Goal: Navigation & Orientation: Find specific page/section

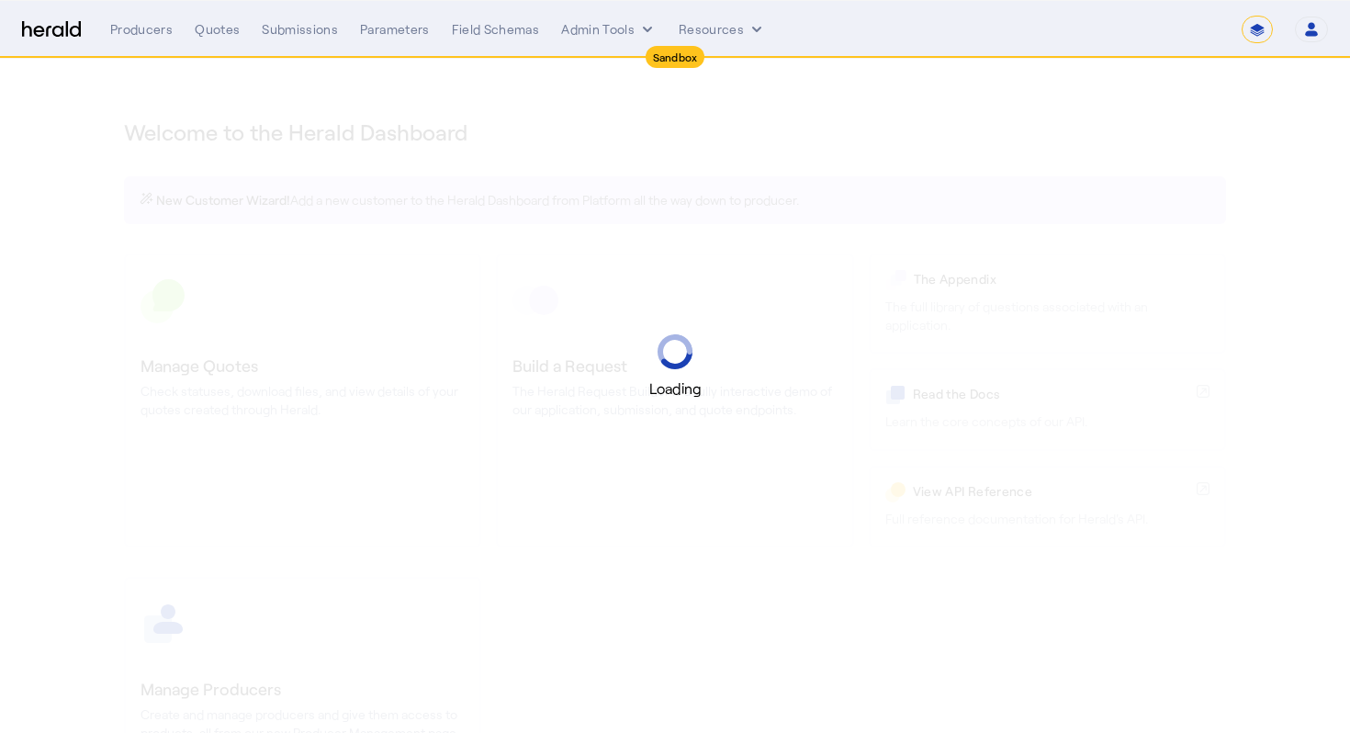
select select "*******"
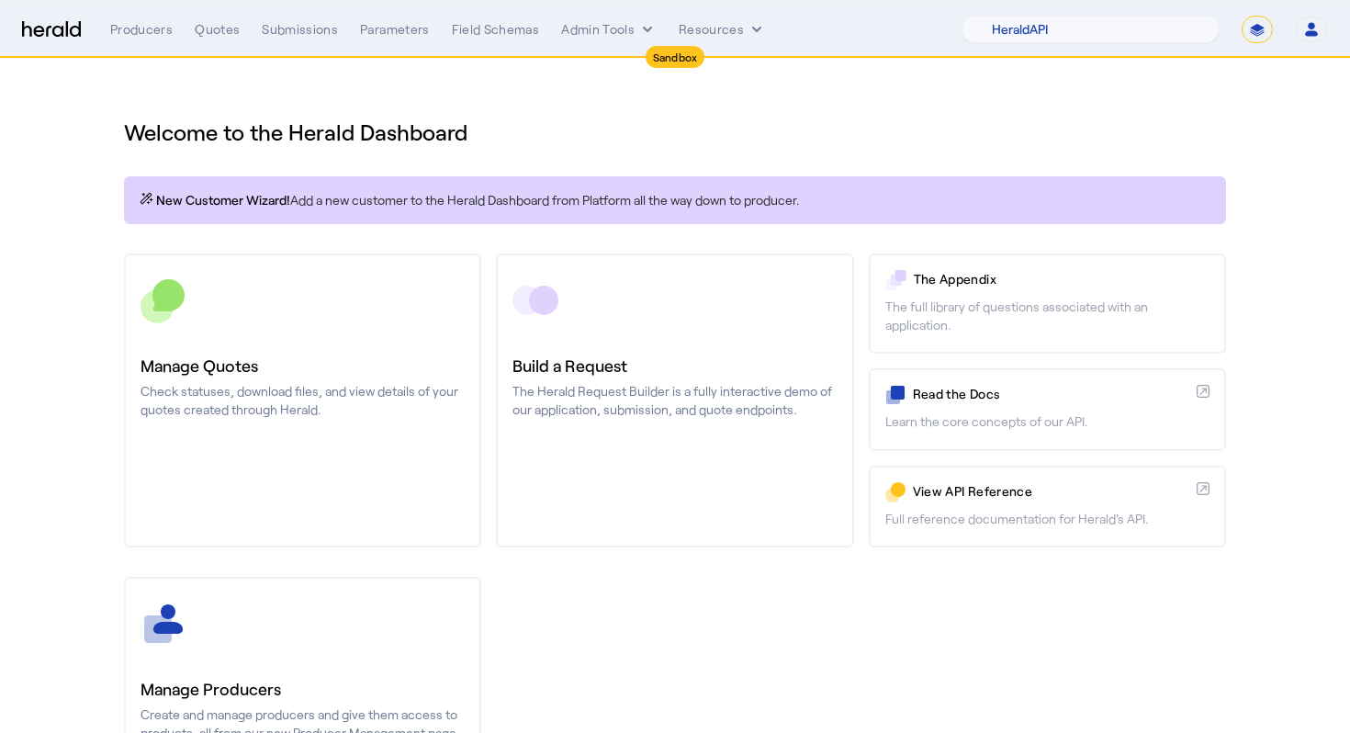
click at [255, 23] on div "Producers Quotes Submissions Parameters Field Schemas Admin Tools Resources" at bounding box center [535, 29] width 851 height 18
click at [209, 32] on div "Quotes" at bounding box center [217, 29] width 45 height 18
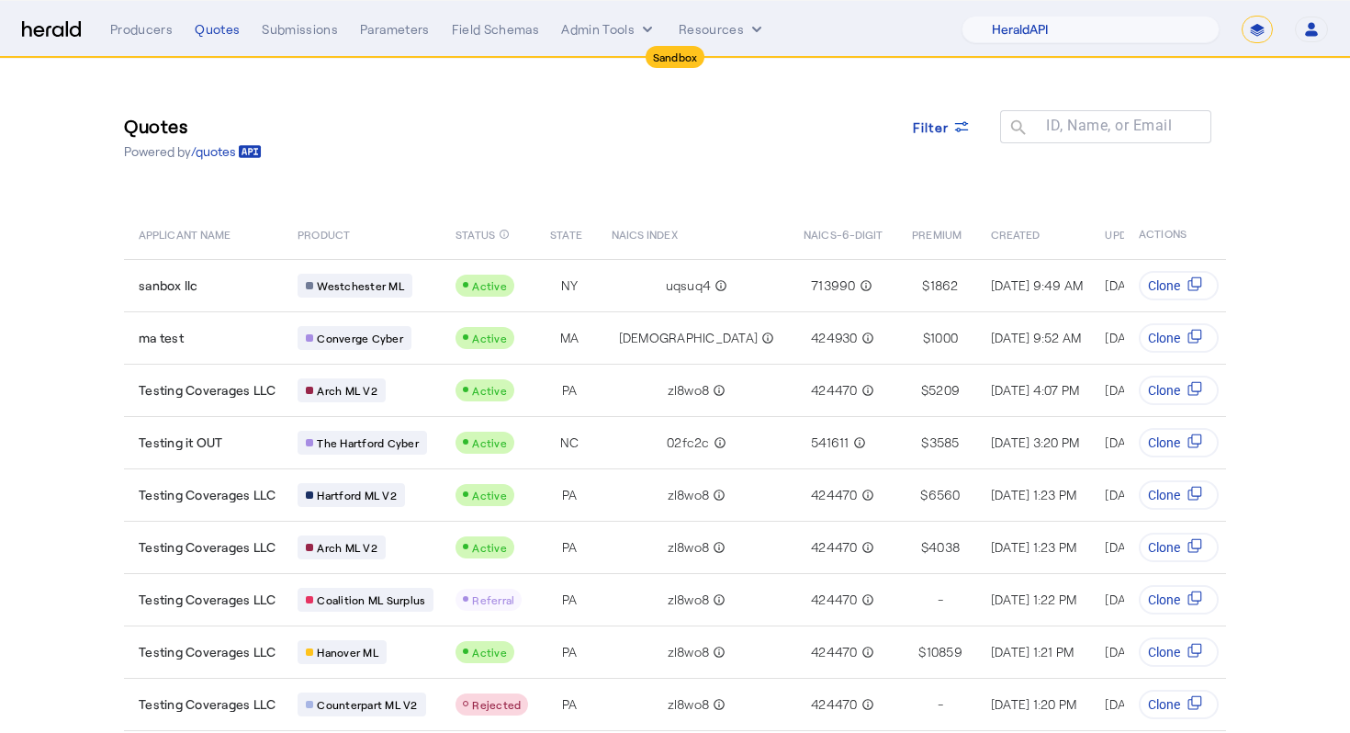
click at [1150, 45] on nav "Sandbox Menu Producers Quotes Submissions Parameters Field Schemas Admin Tools …" at bounding box center [675, 29] width 1350 height 57
click at [1150, 35] on select "1Fort Acrisure Acturis Affinity Advisors Affinity Risk Agentero AmWins Anzen Ao…" at bounding box center [1090, 30] width 258 height 28
select select "pfm_129z_babbix"
click at [1012, 16] on select "1Fort Acrisure Acturis Affinity Advisors Affinity Risk Agentero AmWins Anzen Ao…" at bounding box center [1090, 30] width 258 height 28
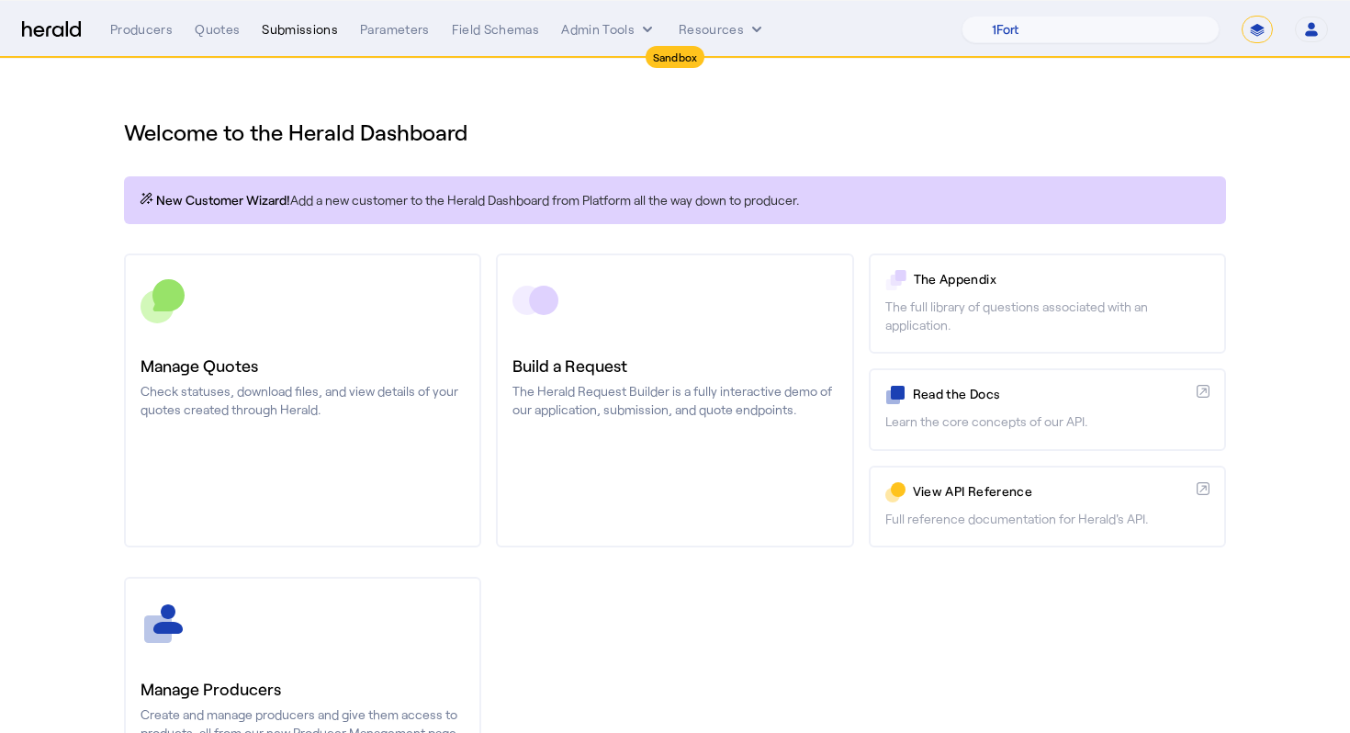
click at [305, 32] on div "Submissions" at bounding box center [300, 29] width 76 height 18
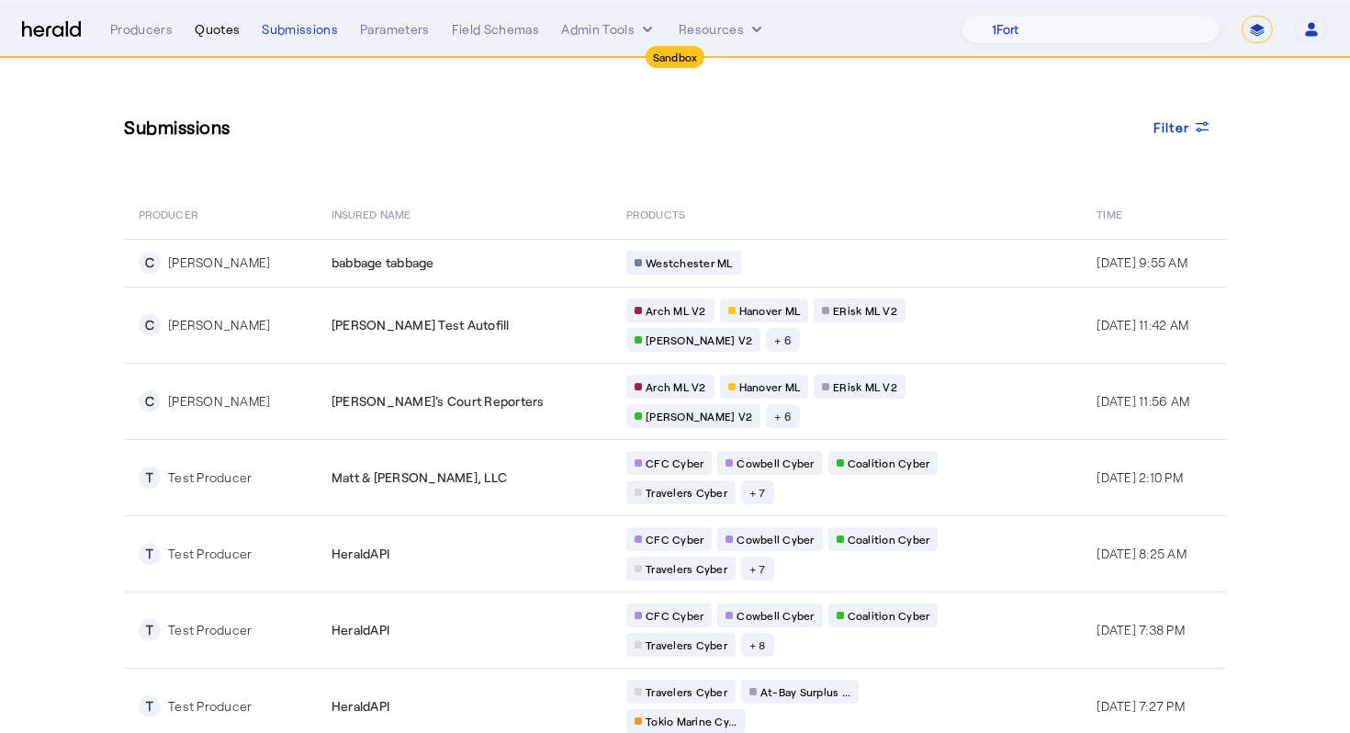
click at [213, 37] on div "Quotes" at bounding box center [217, 29] width 45 height 18
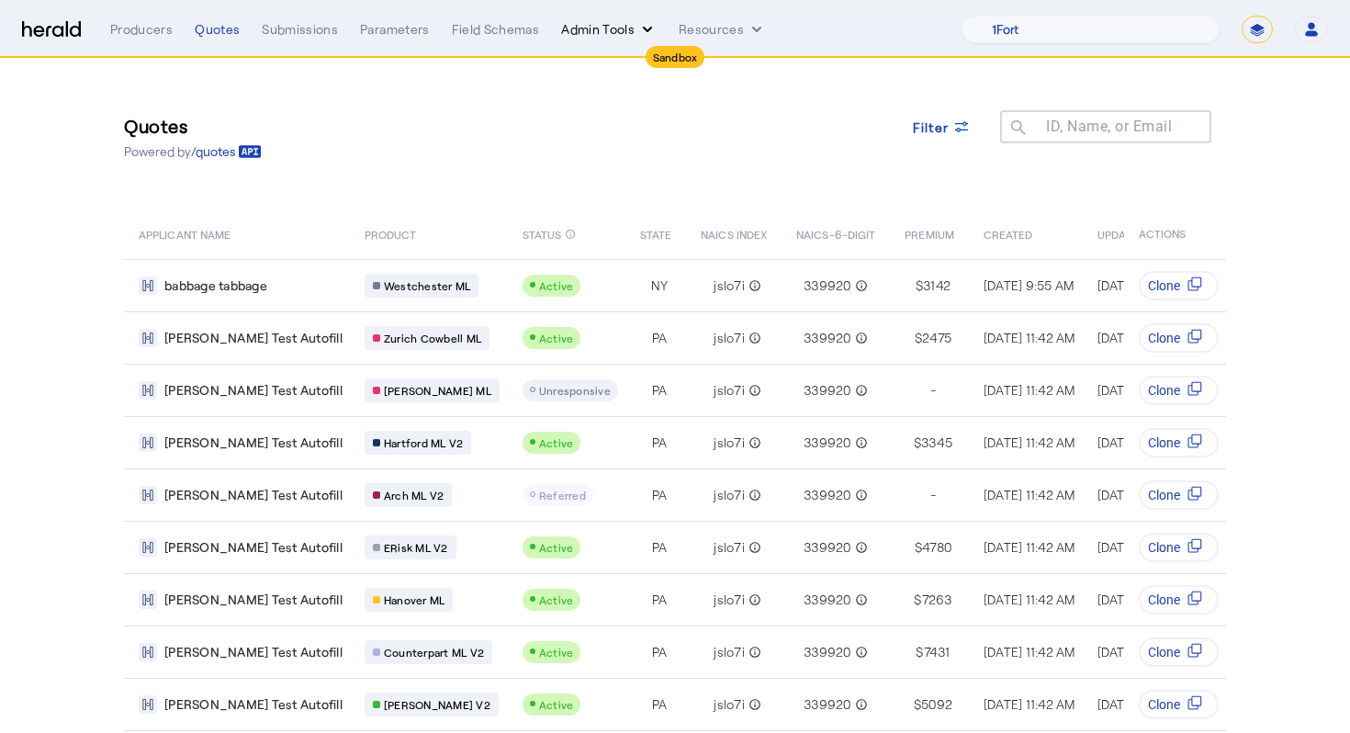
click at [645, 29] on icon "internal dropdown menu" at bounding box center [647, 30] width 9 height 6
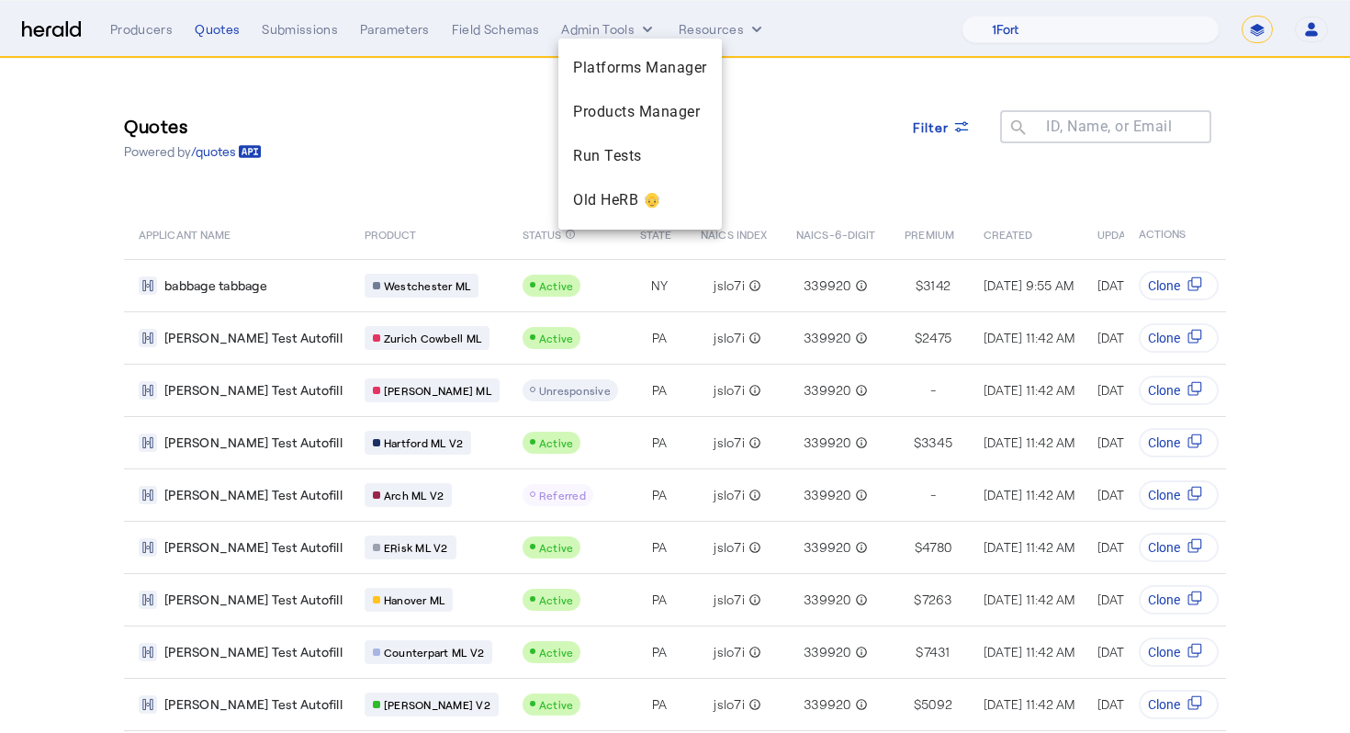
click at [401, 103] on div at bounding box center [675, 366] width 1350 height 733
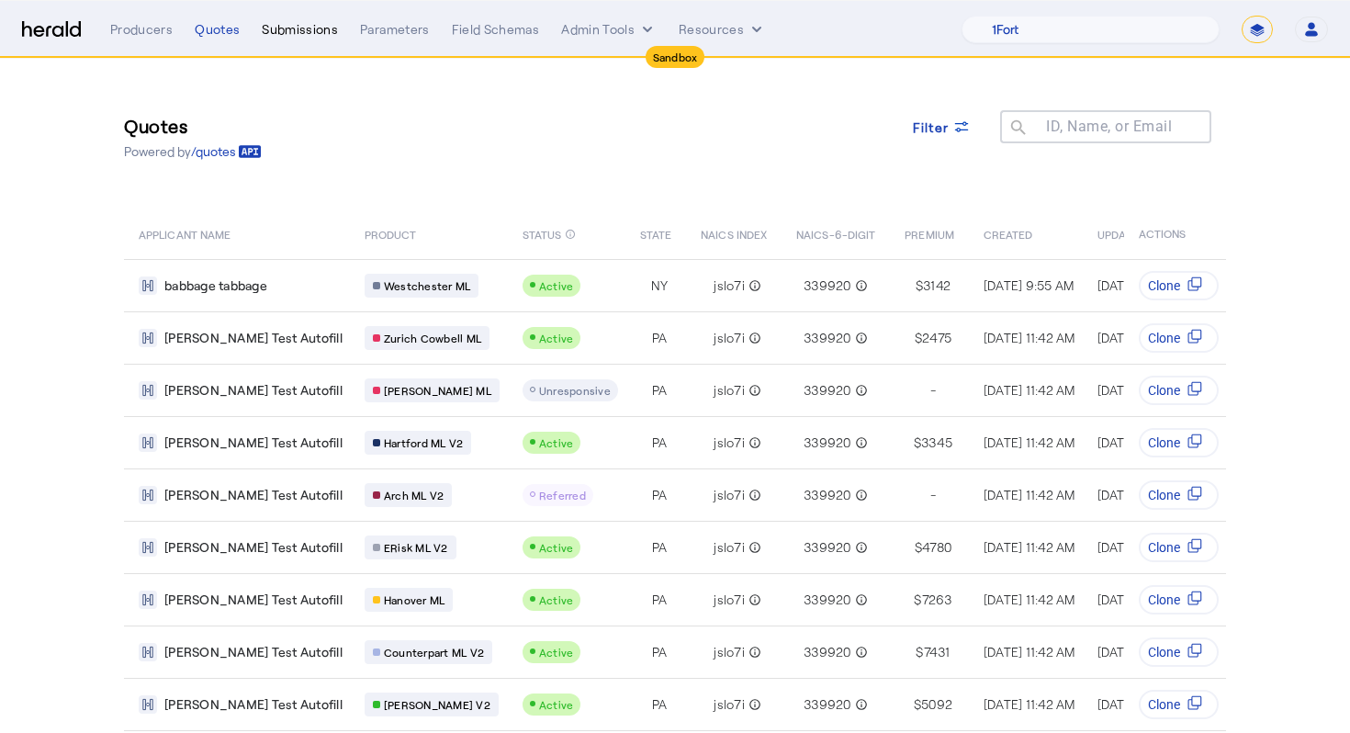
click at [312, 21] on div "Submissions" at bounding box center [300, 29] width 76 height 18
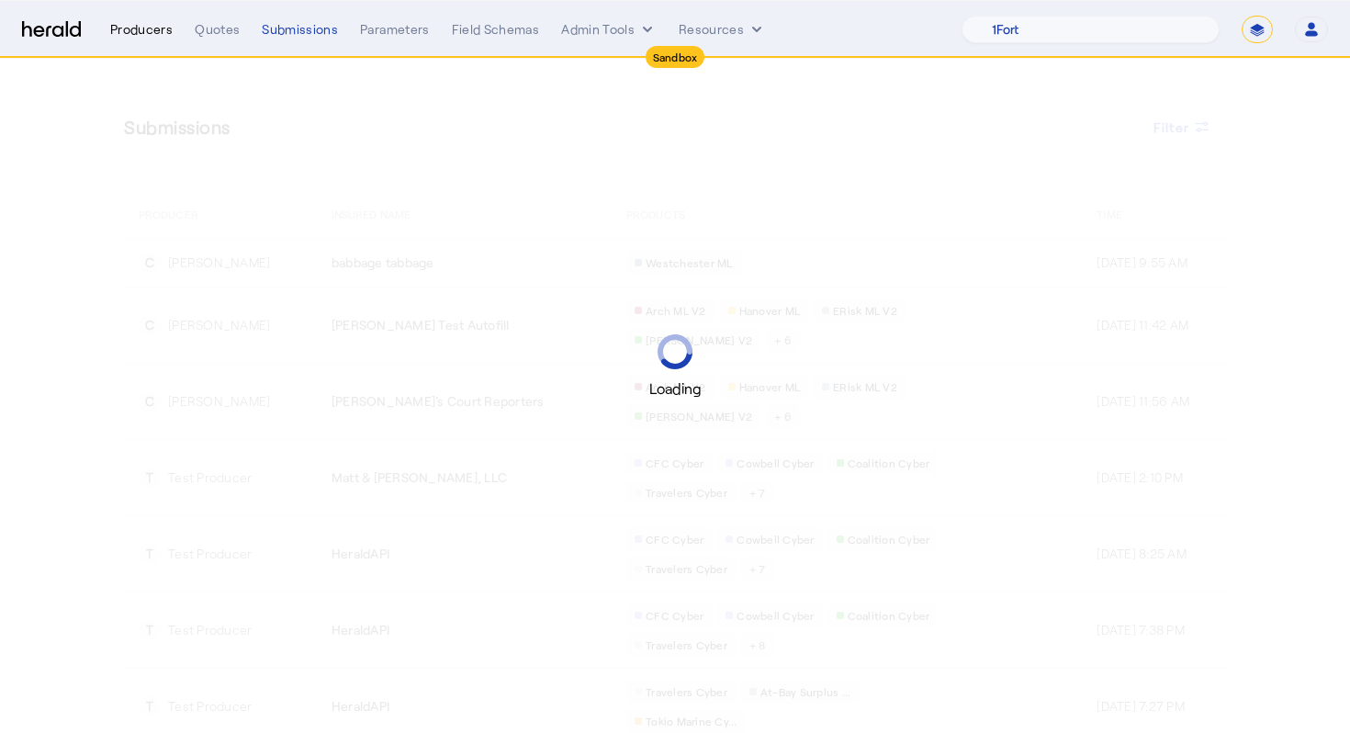
click at [130, 30] on div "Producers" at bounding box center [141, 29] width 62 height 18
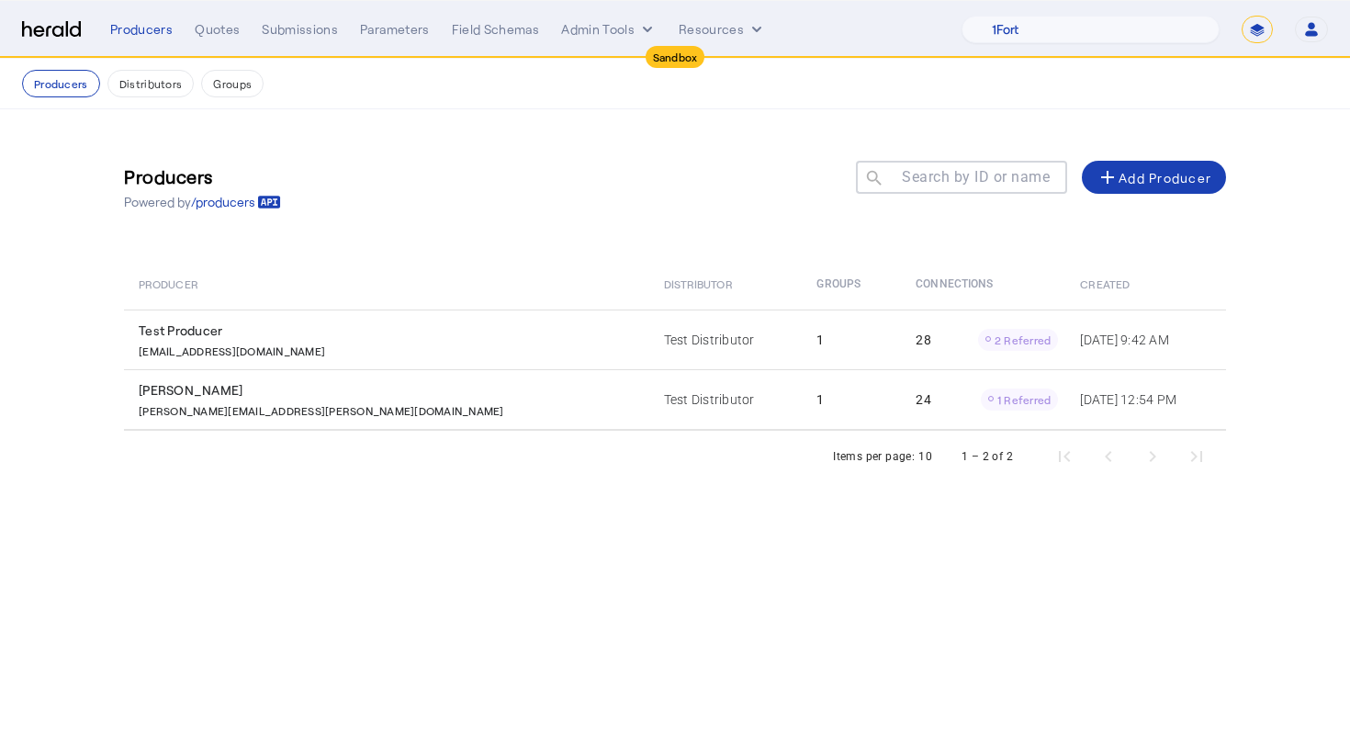
click at [223, 50] on nav "Sandbox Menu Producers Quotes Submissions Parameters Field Schemas Admin Tools …" at bounding box center [675, 29] width 1350 height 57
click at [219, 38] on div "Quotes" at bounding box center [217, 29] width 45 height 18
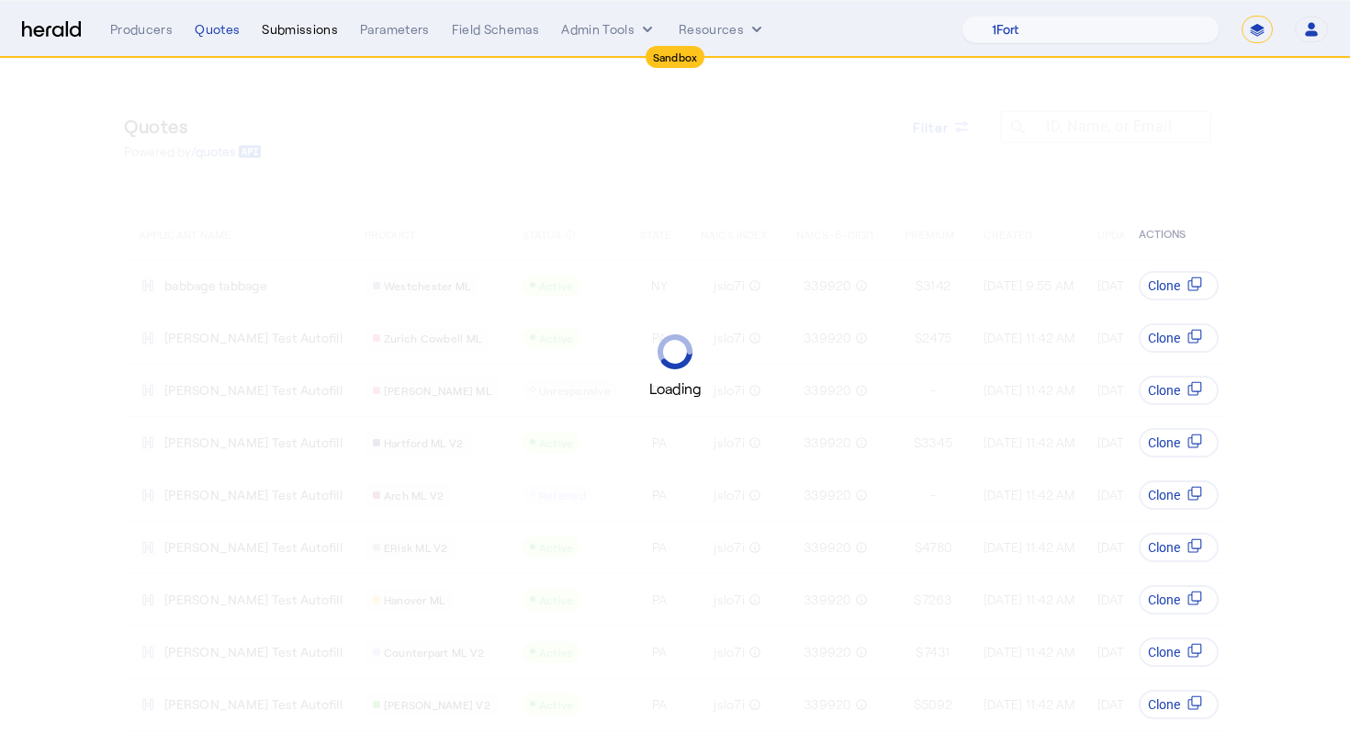
click at [303, 35] on div "Submissions" at bounding box center [300, 29] width 76 height 18
